Goal: Task Accomplishment & Management: Manage account settings

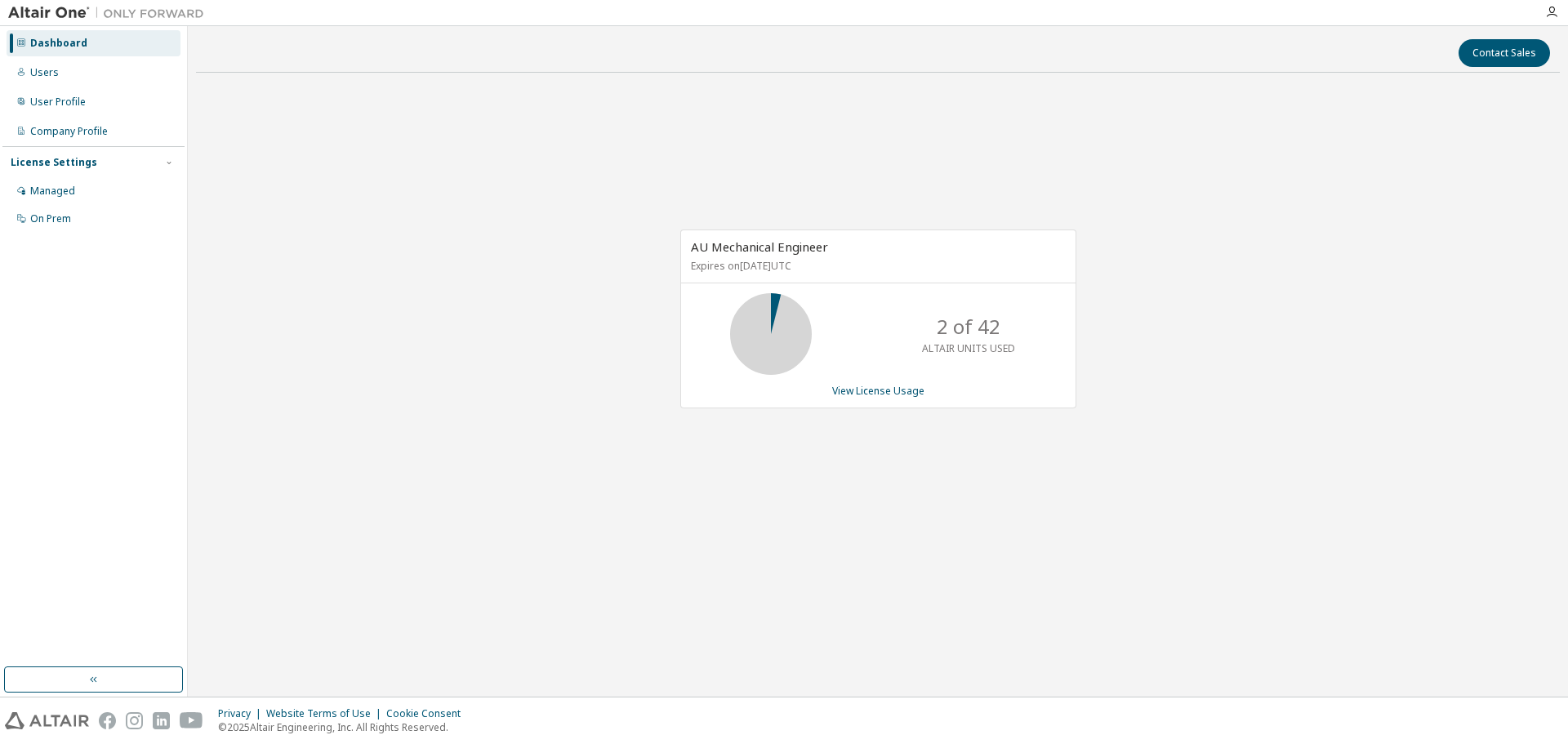
drag, startPoint x: 514, startPoint y: 223, endPoint x: 515, endPoint y: 231, distance: 8.1
click at [514, 223] on div "AU Mechanical Engineer Expires on July 10, 2026 UTC 2 of 42 ALTAIR UNITS USED V…" at bounding box center [877, 327] width 1363 height 484
click at [746, 469] on div "AU Mechanical Engineer Expires on July 10, 2026 UTC 2 of 42 ALTAIR UNITS USED V…" at bounding box center [877, 327] width 1363 height 484
click at [882, 391] on link "View License Usage" at bounding box center [877, 390] width 92 height 14
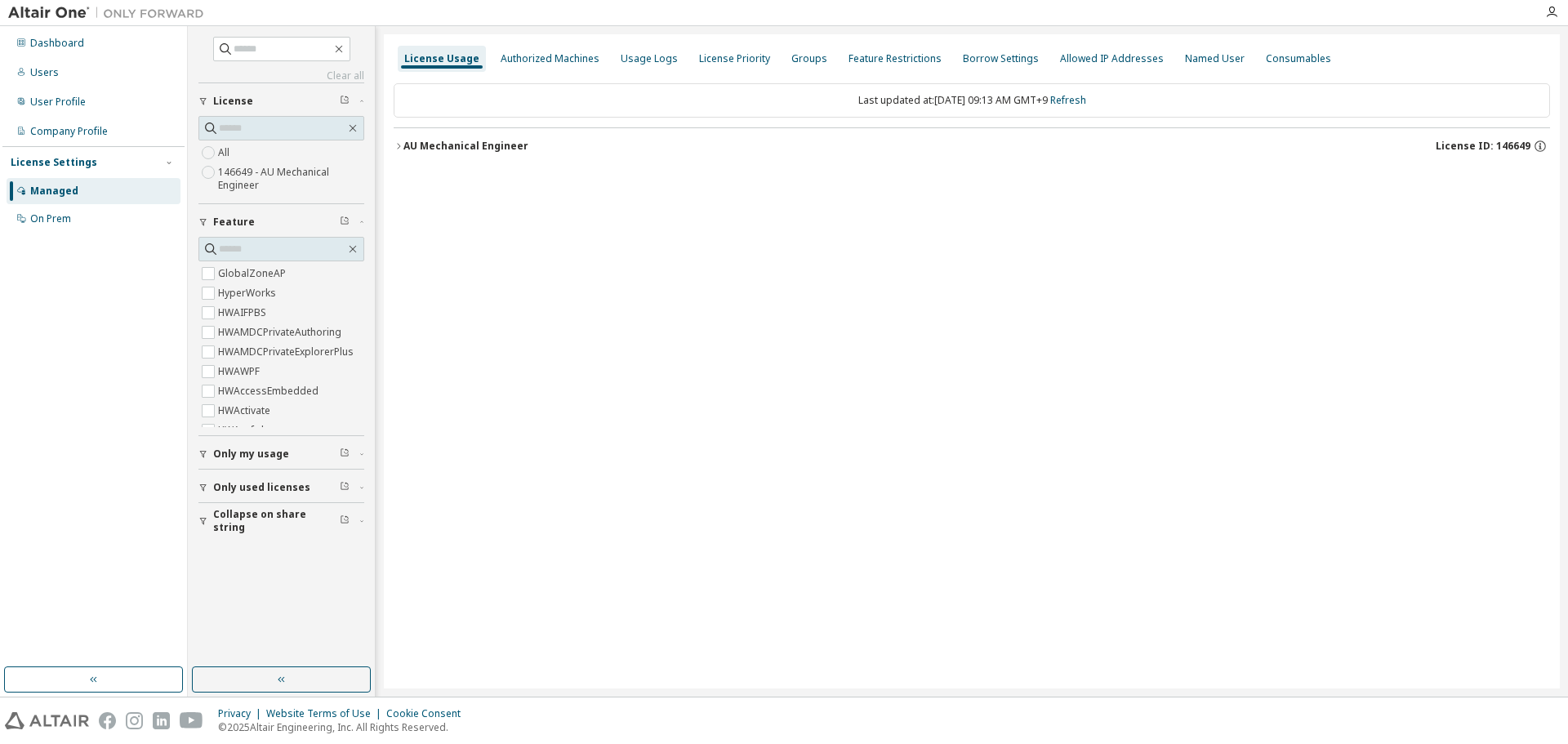
click at [722, 422] on div "License Usage Authorized Machines Usage Logs License Priority Groups Feature Re…" at bounding box center [971, 362] width 1176 height 654
click at [36, 47] on div "Dashboard" at bounding box center [57, 43] width 54 height 13
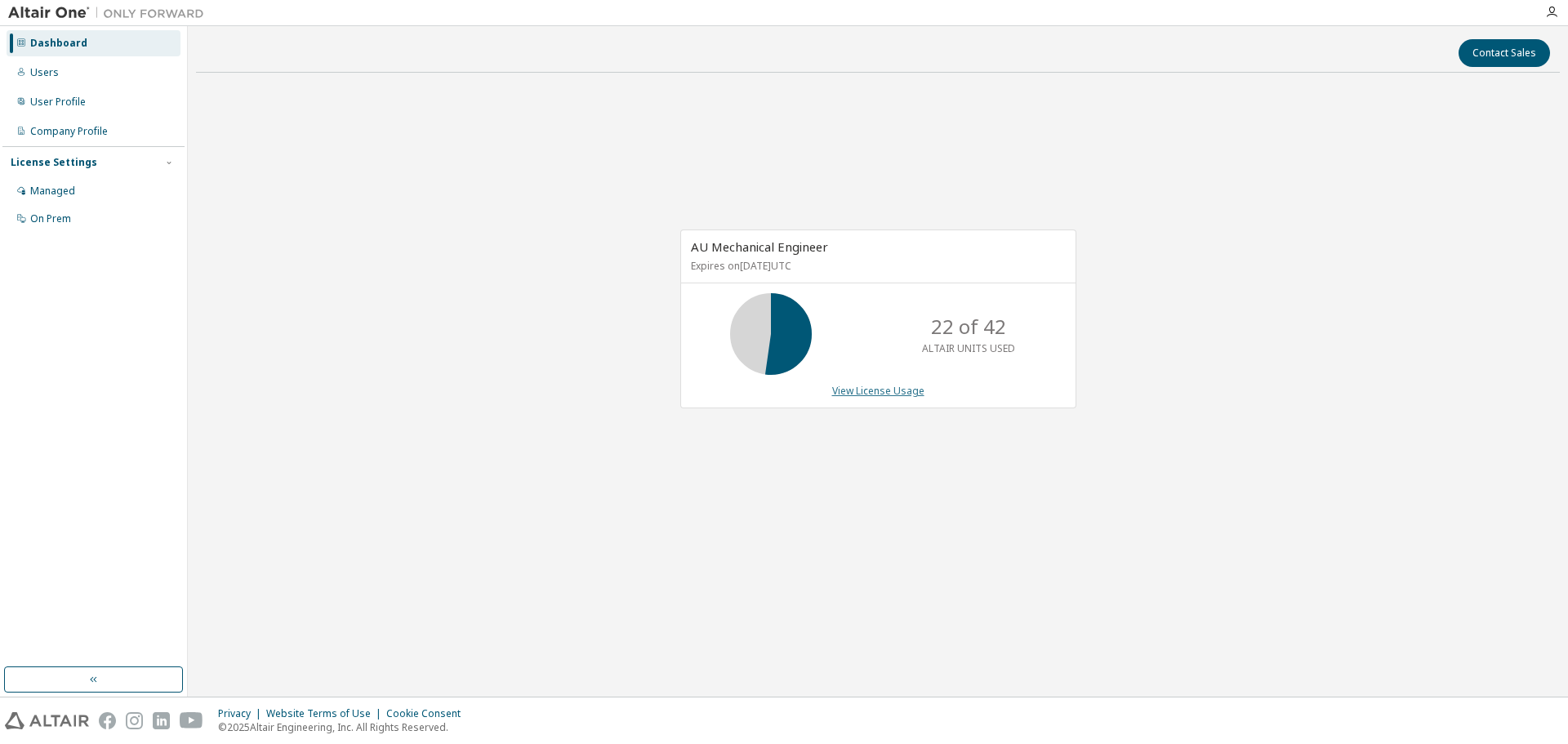
click at [874, 391] on link "View License Usage" at bounding box center [877, 390] width 92 height 14
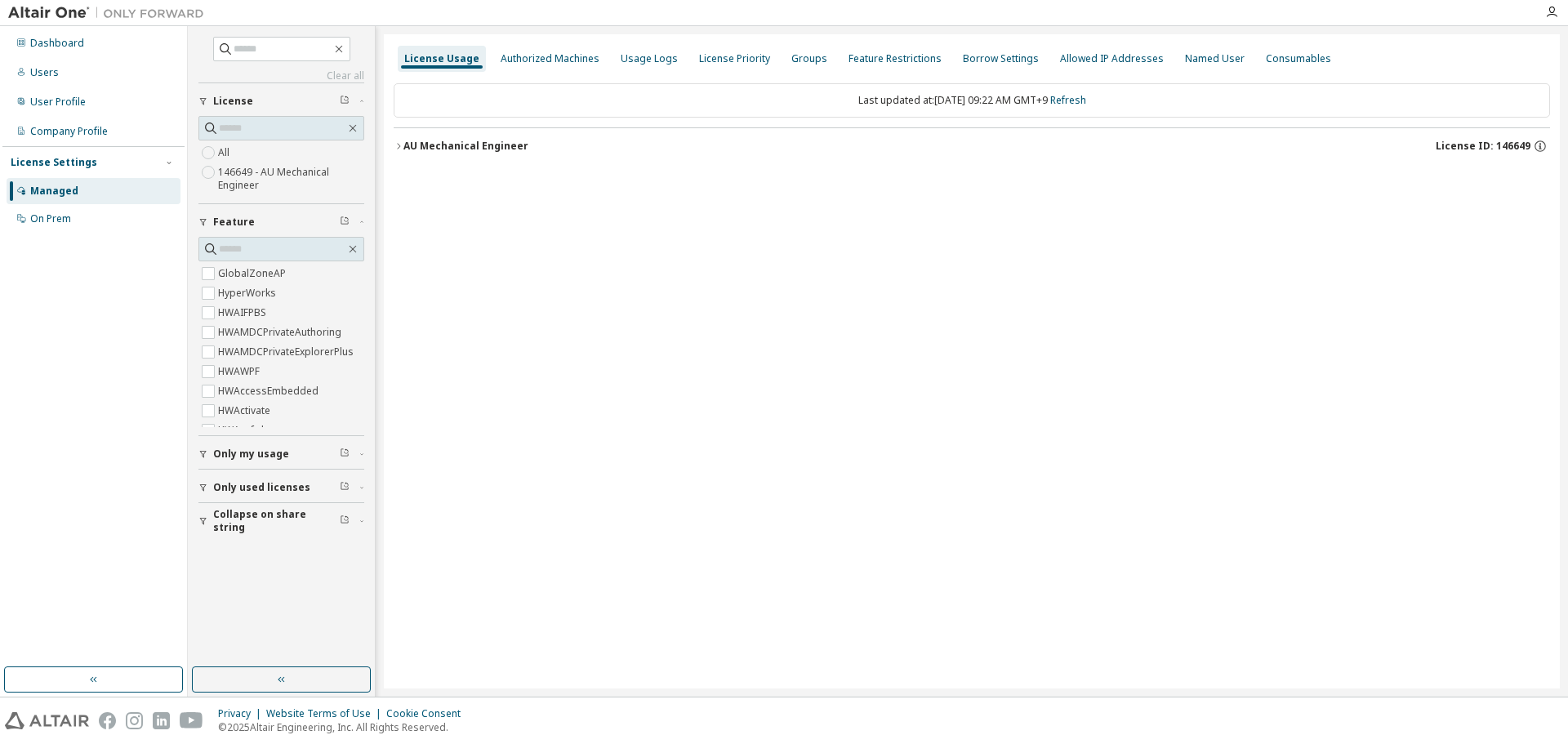
click at [448, 140] on div "AU Mechanical Engineer" at bounding box center [466, 146] width 125 height 13
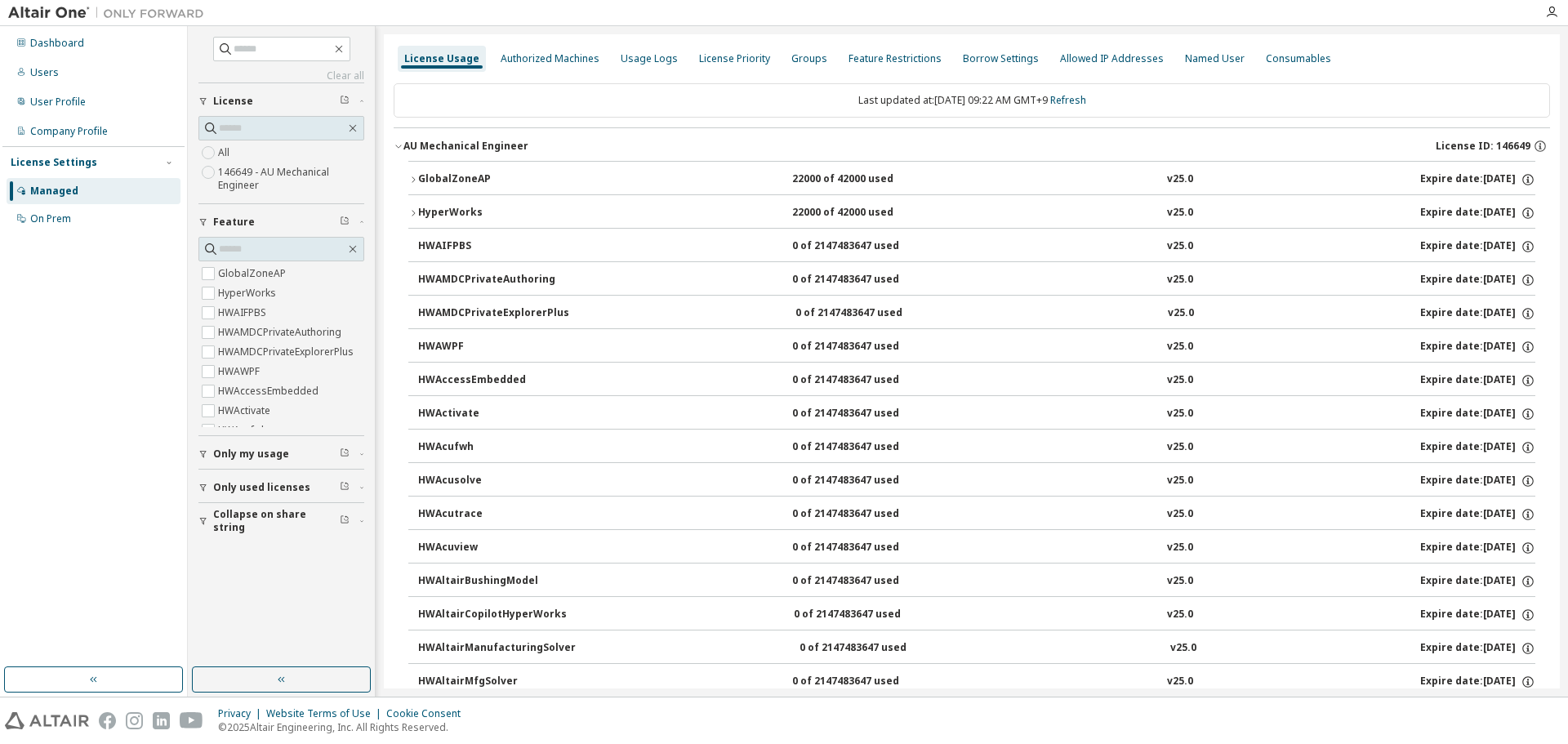
click at [454, 180] on div "GlobalZoneAP" at bounding box center [492, 179] width 147 height 15
